Goal: Information Seeking & Learning: Learn about a topic

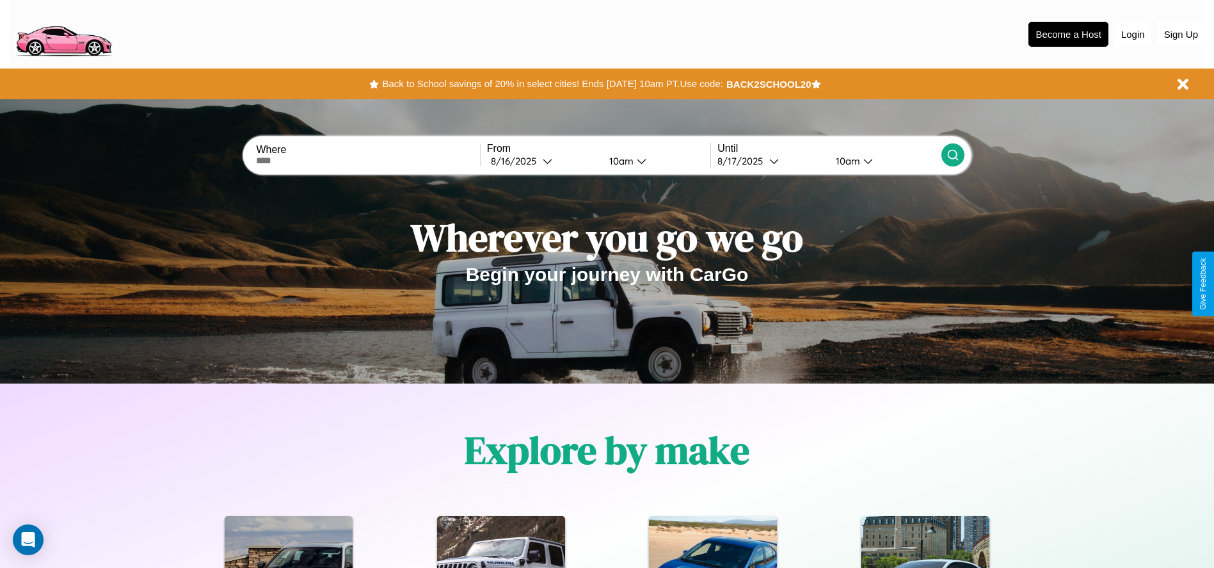
scroll to position [266, 0]
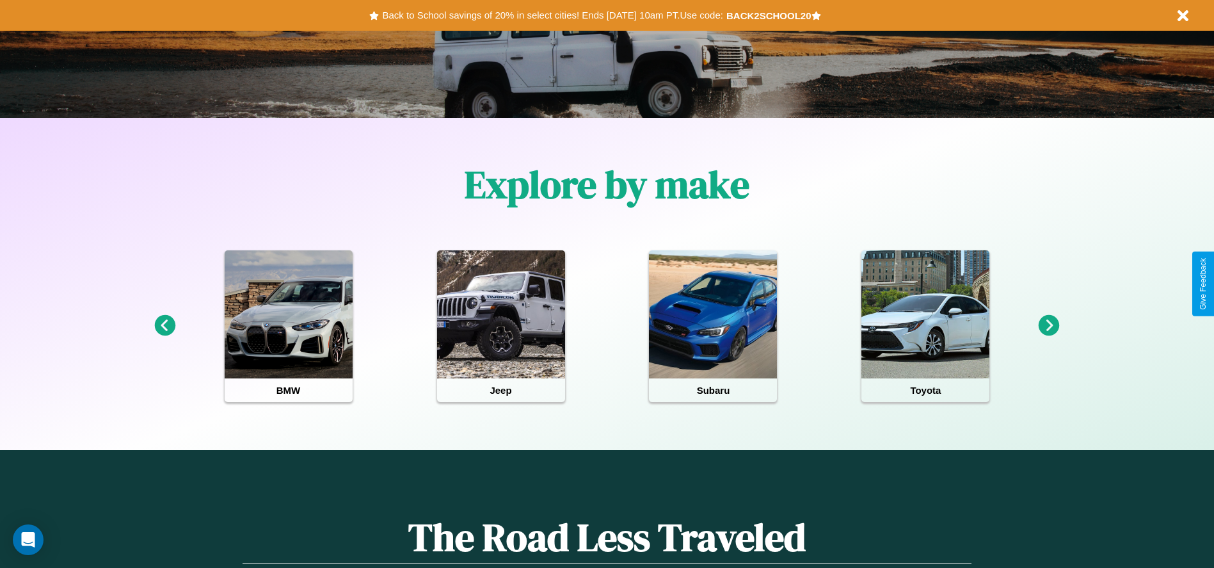
click at [1049, 326] on icon at bounding box center [1049, 325] width 21 height 21
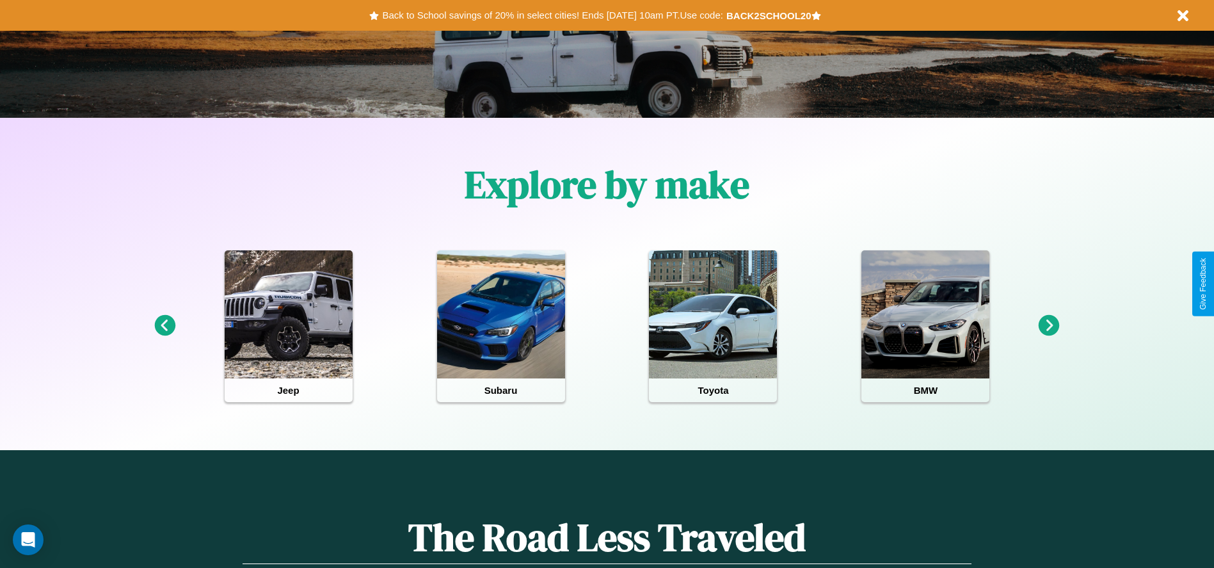
click at [165, 326] on icon at bounding box center [164, 325] width 21 height 21
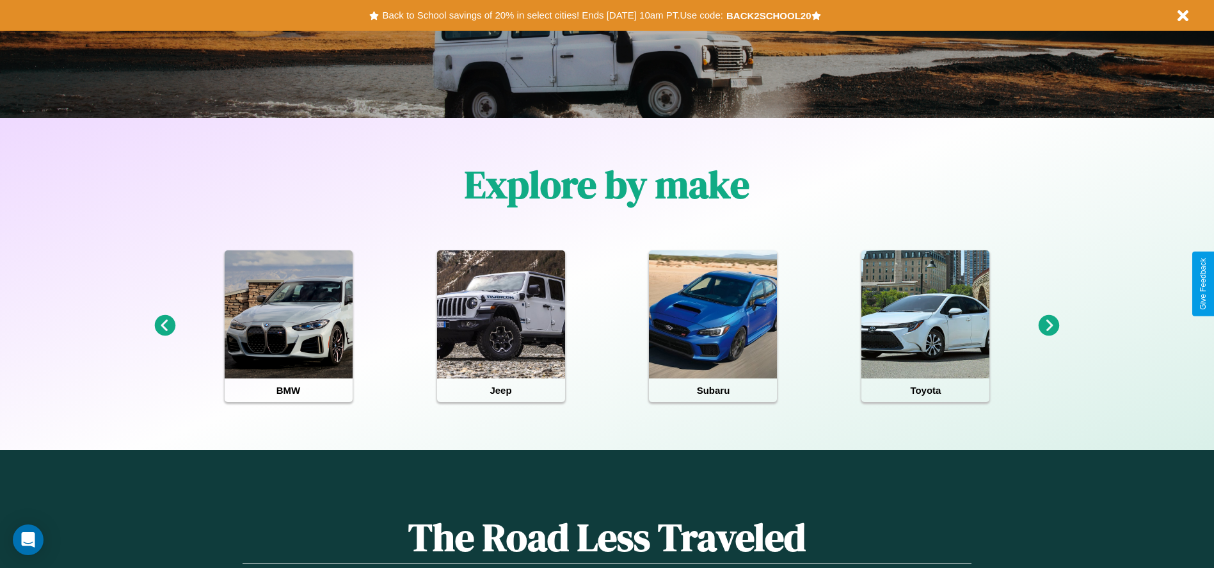
click at [1049, 326] on icon at bounding box center [1049, 325] width 21 height 21
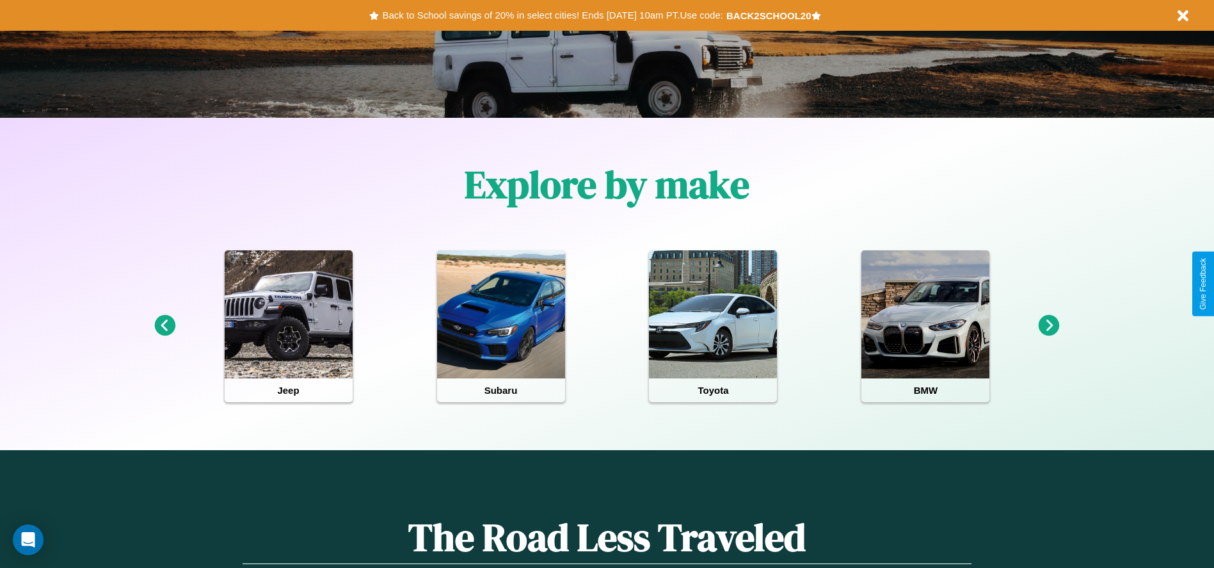
click at [1049, 326] on icon at bounding box center [1049, 325] width 21 height 21
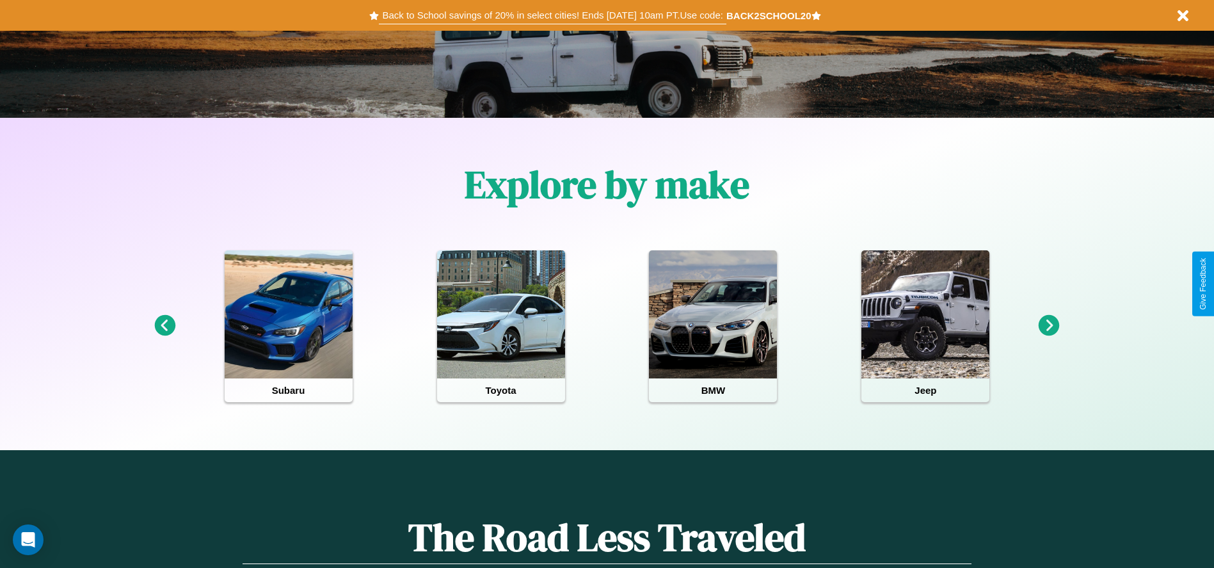
click at [552, 15] on button "Back to School savings of 20% in select cities! Ends [DATE] 10am PT. Use code:" at bounding box center [552, 15] width 347 height 18
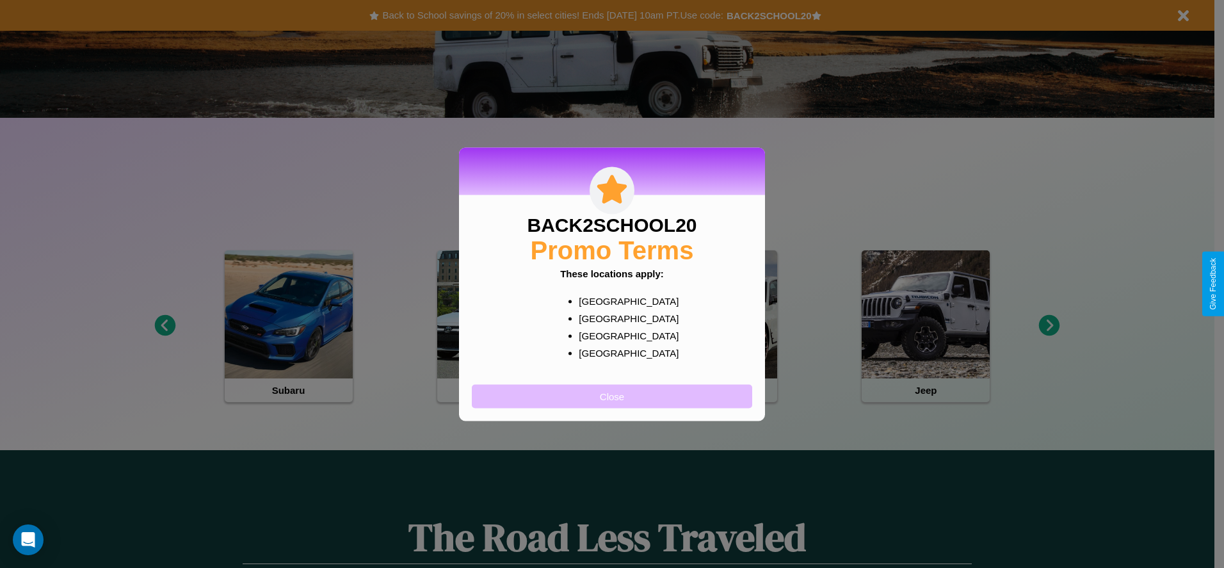
click at [612, 396] on button "Close" at bounding box center [612, 396] width 280 height 24
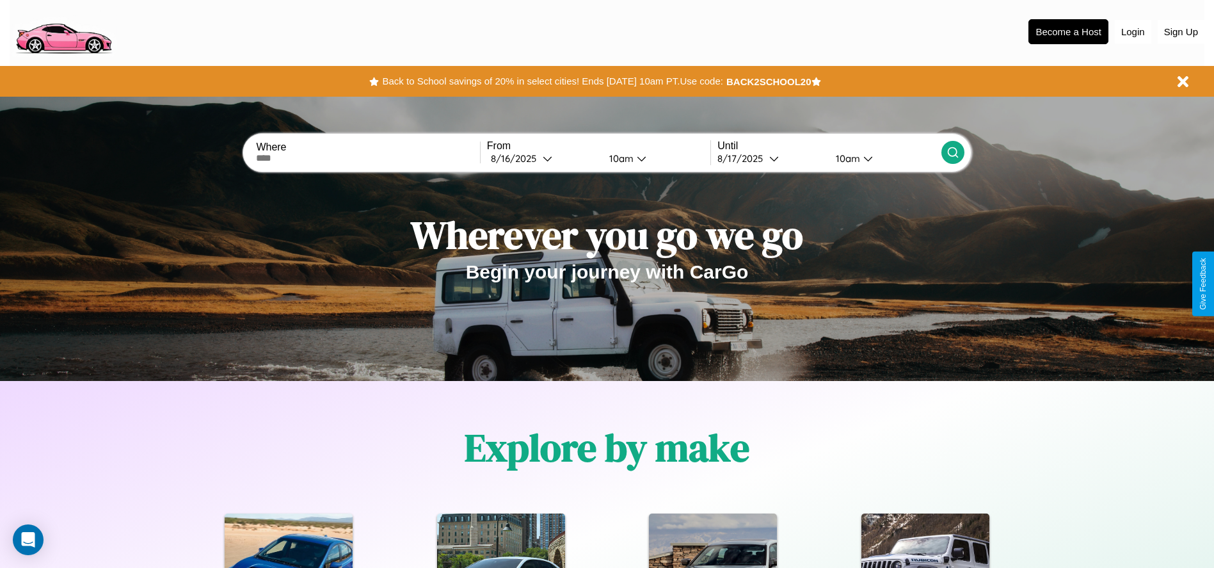
scroll to position [0, 0]
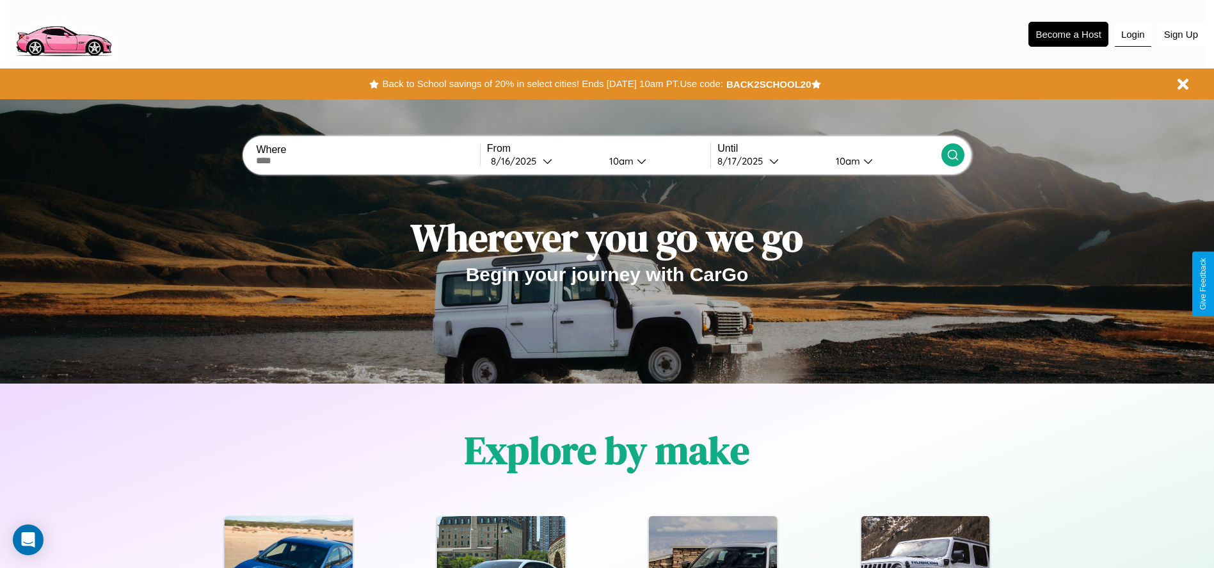
click at [1133, 34] on button "Login" at bounding box center [1133, 34] width 36 height 24
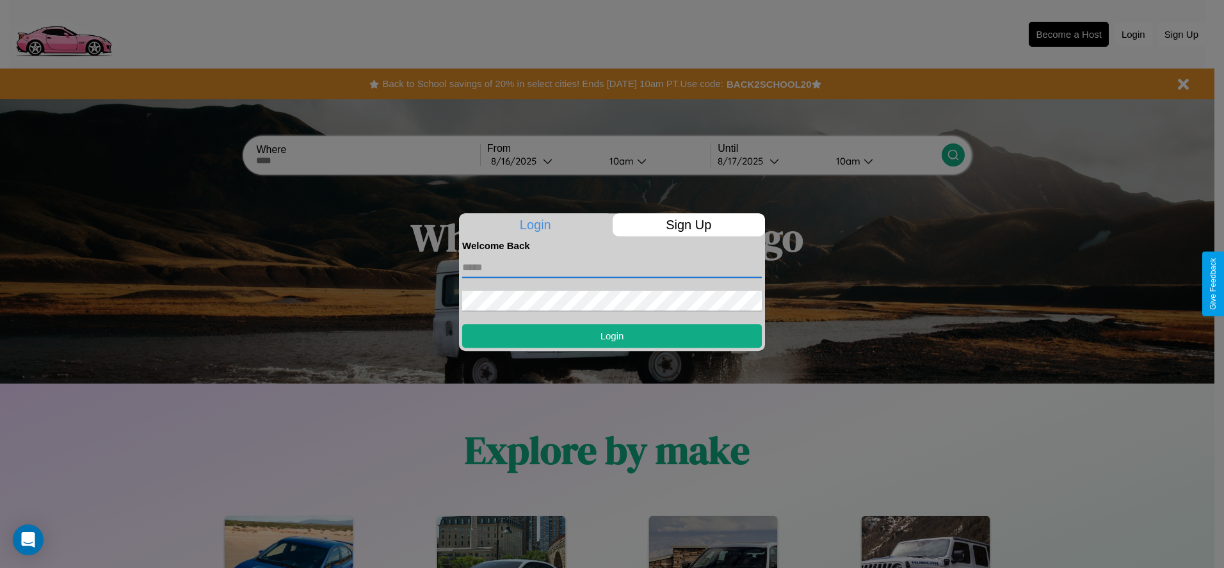
click at [612, 267] on input "text" at bounding box center [612, 267] width 300 height 20
type input "**********"
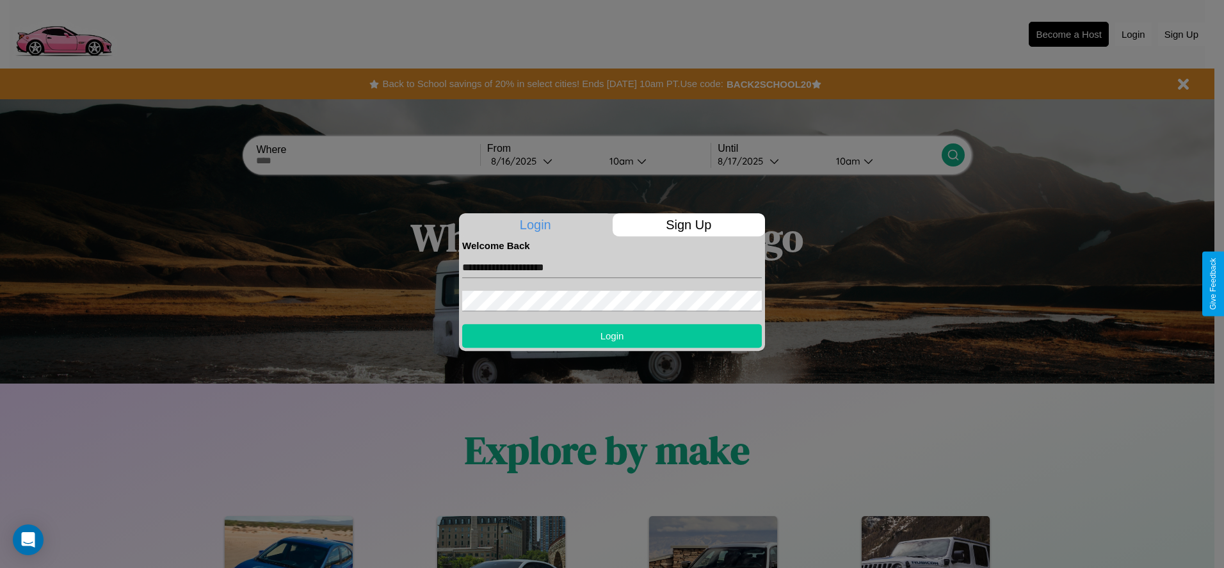
click at [612, 335] on button "Login" at bounding box center [612, 336] width 300 height 24
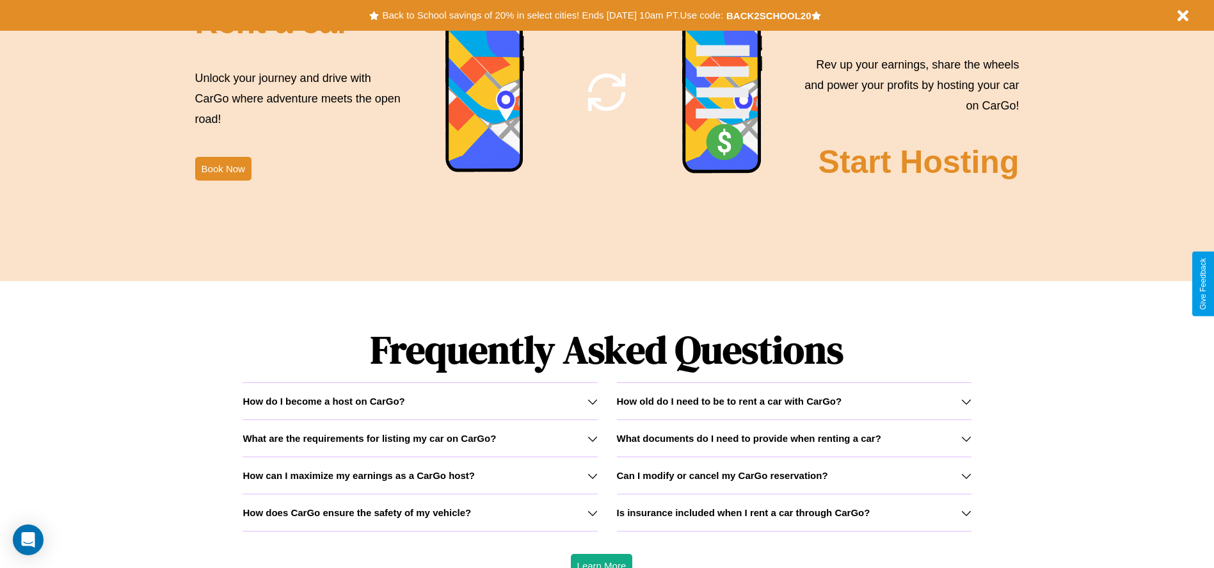
scroll to position [1837, 0]
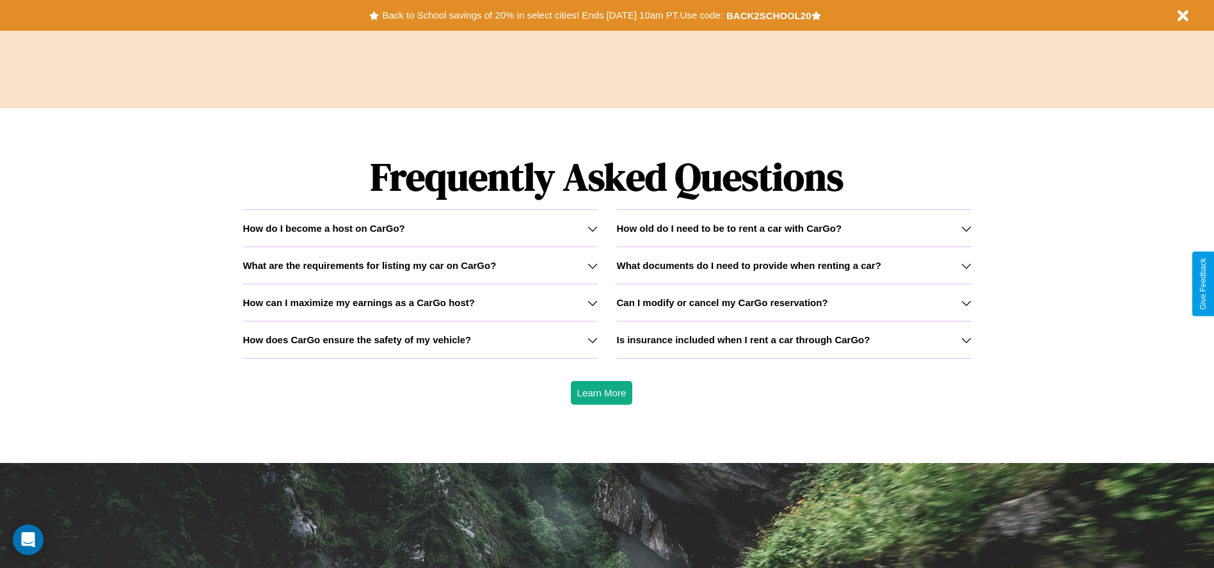
click at [420, 265] on h3 "What are the requirements for listing my car on CarGo?" at bounding box center [369, 265] width 253 height 11
click at [420, 302] on h3 "How can I maximize my earnings as a CarGo host?" at bounding box center [359, 302] width 232 height 11
click at [794, 228] on h3 "How old do I need to be to rent a car with CarGo?" at bounding box center [729, 228] width 225 height 11
click at [420, 265] on h3 "What are the requirements for listing my car on CarGo?" at bounding box center [369, 265] width 253 height 11
click at [794, 302] on h3 "Can I modify or cancel my CarGo reservation?" at bounding box center [722, 302] width 211 height 11
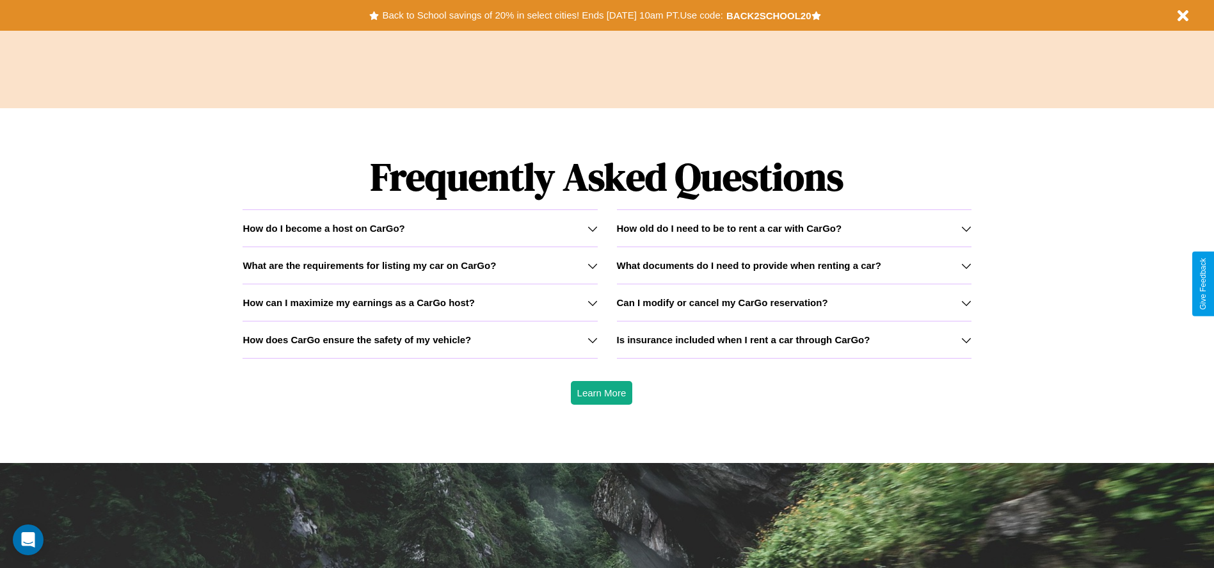
click at [420, 339] on h3 "How does CarGo ensure the safety of my vehicle?" at bounding box center [357, 339] width 229 height 11
click at [592, 339] on icon at bounding box center [593, 340] width 10 height 10
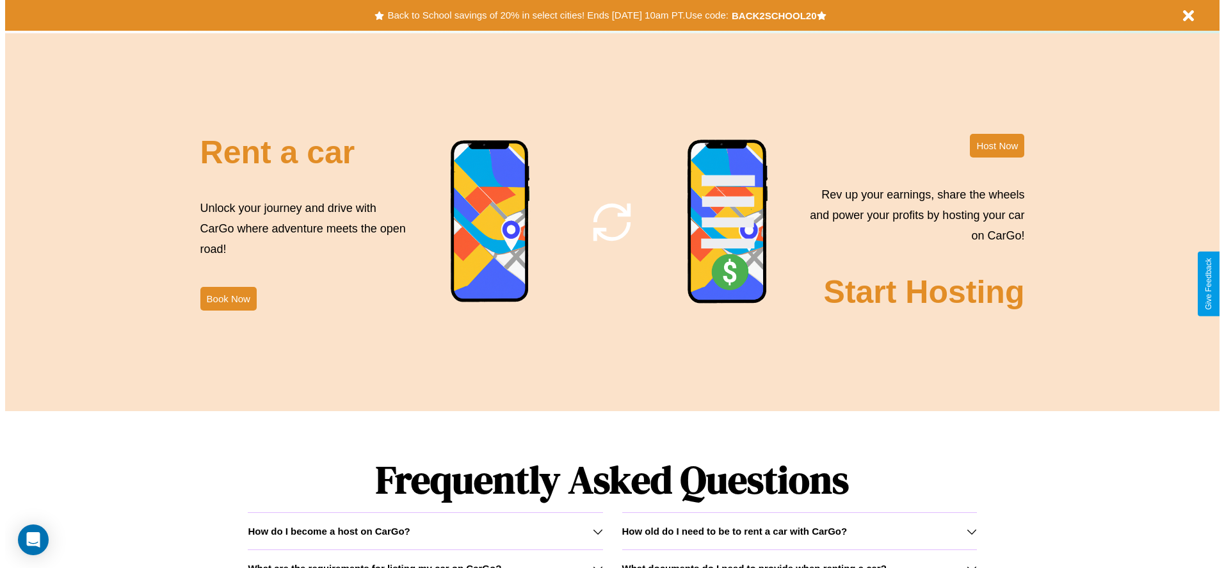
scroll to position [0, 0]
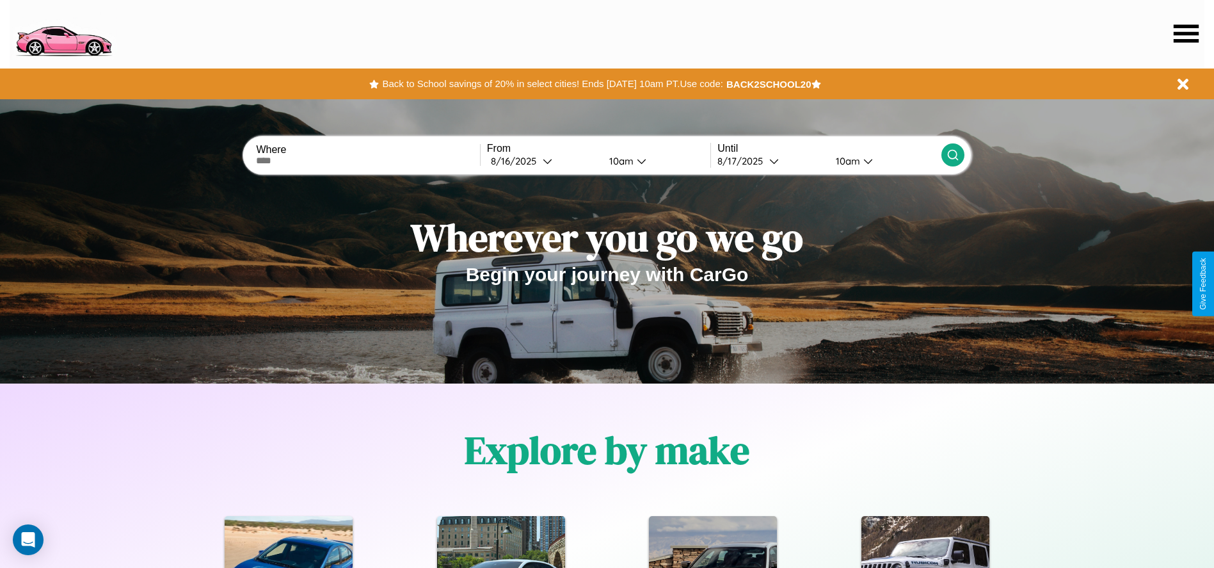
click at [1186, 33] on icon at bounding box center [1186, 33] width 25 height 18
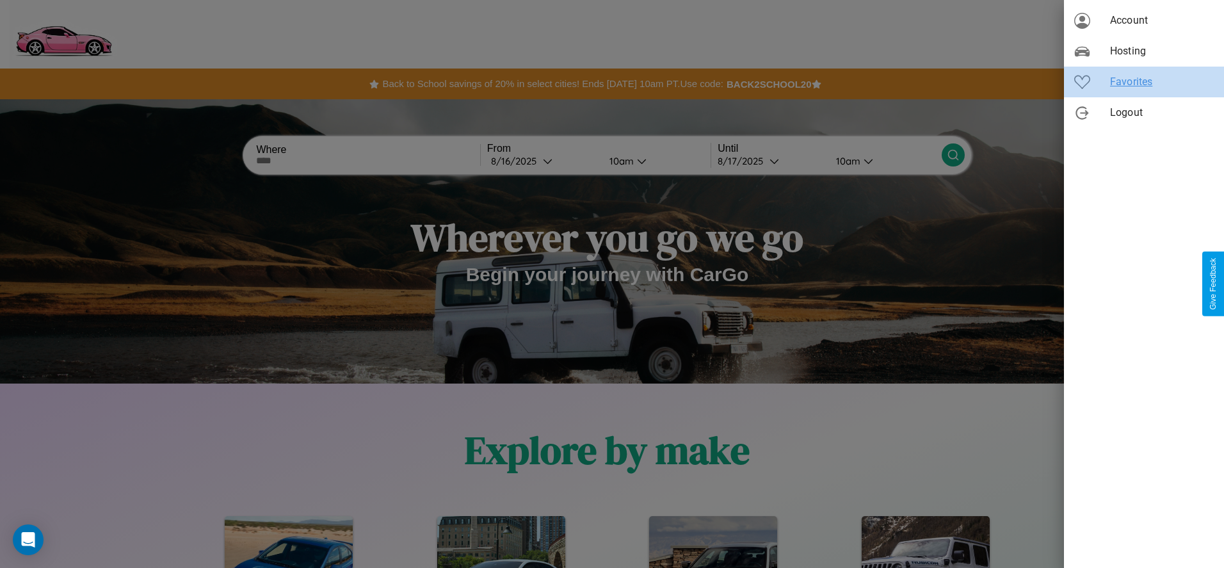
click at [1144, 82] on span "Favorites" at bounding box center [1162, 81] width 104 height 15
